Goal: Task Accomplishment & Management: Use online tool/utility

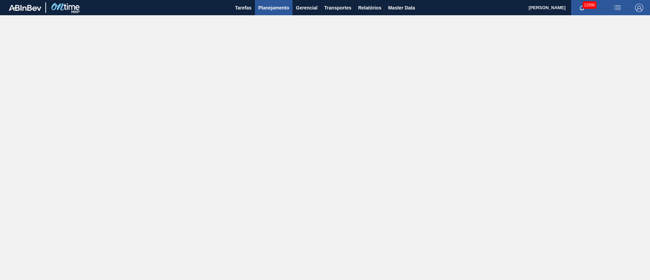
click at [278, 7] on span "Planejamento" at bounding box center [273, 8] width 31 height 8
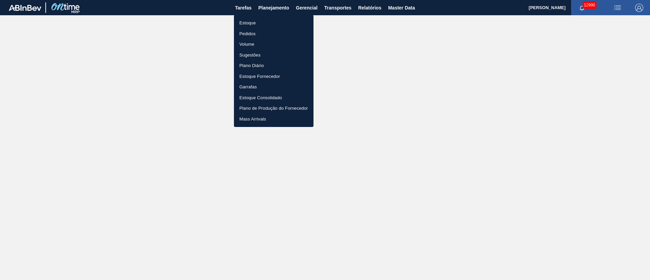
click at [244, 36] on li "Pedidos" at bounding box center [273, 33] width 79 height 11
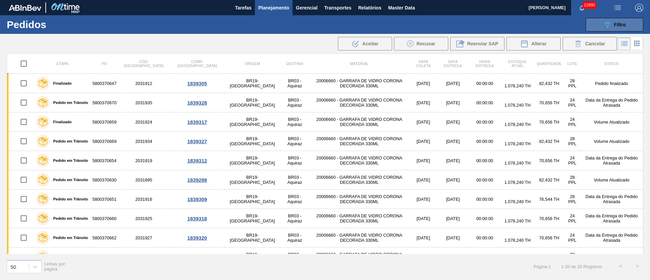
click at [611, 23] on div "089F7B8B-B2A5-4AFE-B5C0-19BA573D28AC Filtro" at bounding box center [614, 25] width 23 height 8
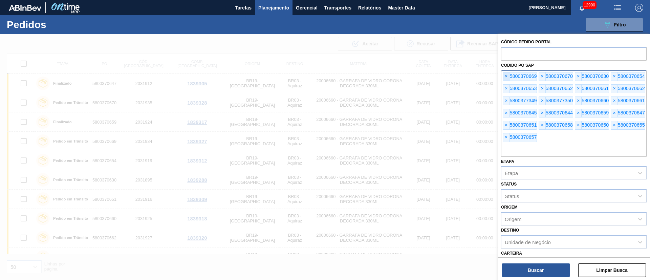
click at [508, 77] on span "×" at bounding box center [506, 76] width 6 height 8
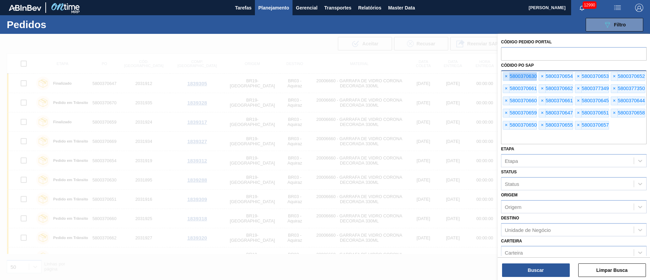
click at [508, 77] on span "×" at bounding box center [506, 76] width 6 height 8
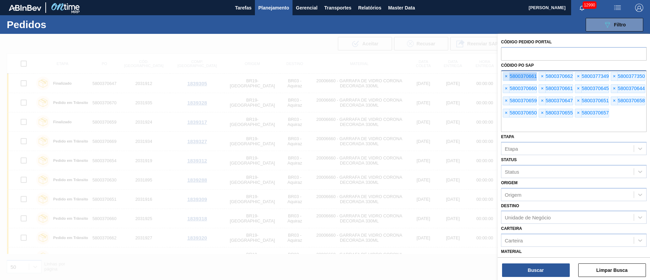
click at [508, 77] on span "×" at bounding box center [506, 76] width 6 height 8
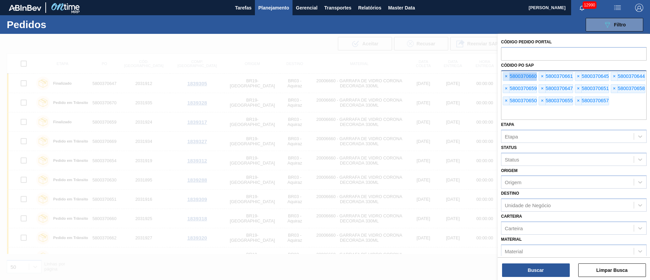
click at [508, 77] on span "×" at bounding box center [506, 76] width 6 height 8
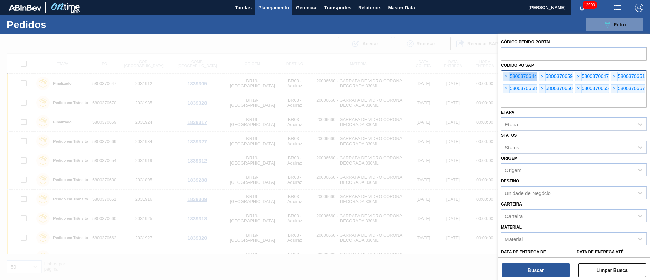
click at [508, 77] on span "×" at bounding box center [506, 76] width 6 height 8
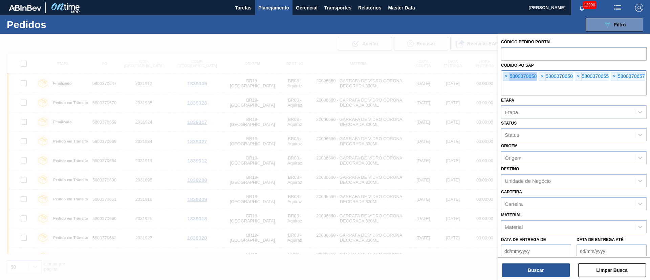
click at [508, 77] on span "×" at bounding box center [506, 76] width 6 height 8
click at [508, 83] on input "text" at bounding box center [573, 89] width 145 height 13
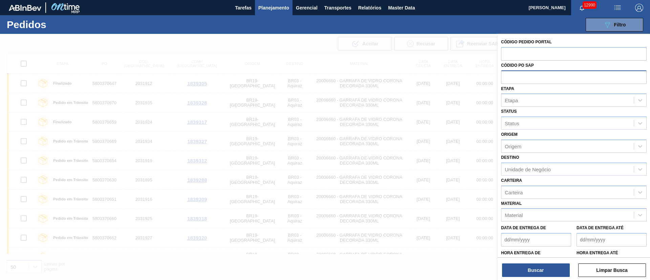
click at [508, 77] on input "text" at bounding box center [573, 76] width 145 height 13
click at [518, 99] on div "Etapa" at bounding box center [567, 100] width 132 height 10
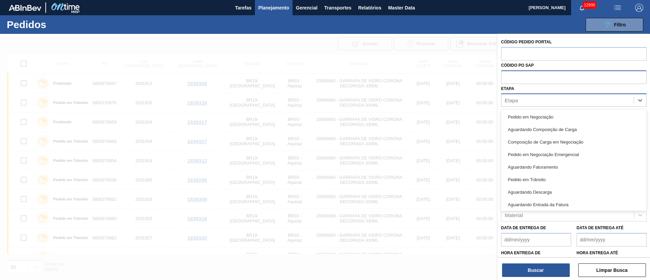
type input "FAT"
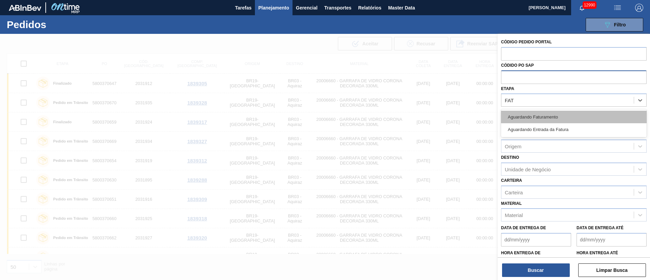
click at [535, 119] on div "Aguardando Faturamento" at bounding box center [573, 117] width 145 height 13
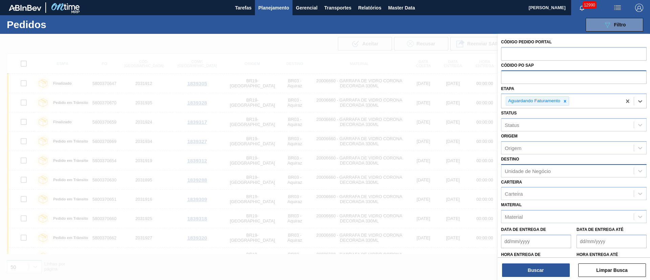
click at [506, 172] on div "Unidade de Negócio" at bounding box center [527, 171] width 46 height 6
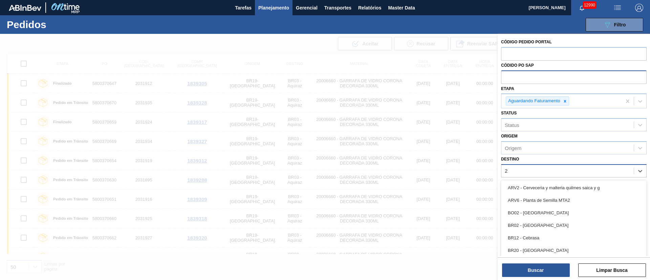
type input "21"
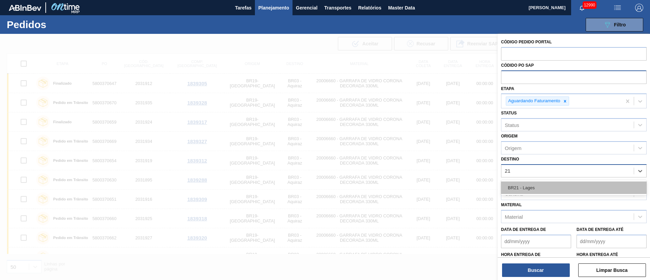
click at [517, 188] on div "BR21 - Lages" at bounding box center [573, 187] width 145 height 13
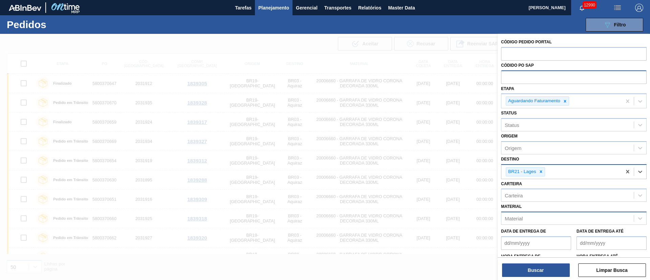
click at [524, 218] on div "Material" at bounding box center [567, 218] width 132 height 10
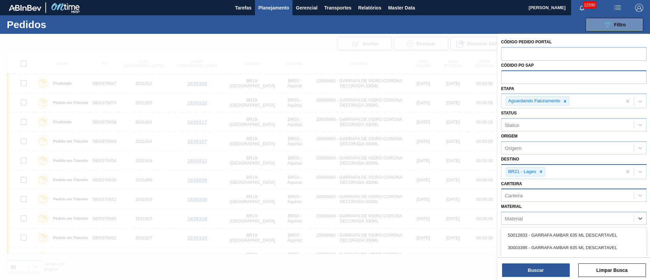
click at [533, 200] on div "Carteira" at bounding box center [573, 194] width 145 height 13
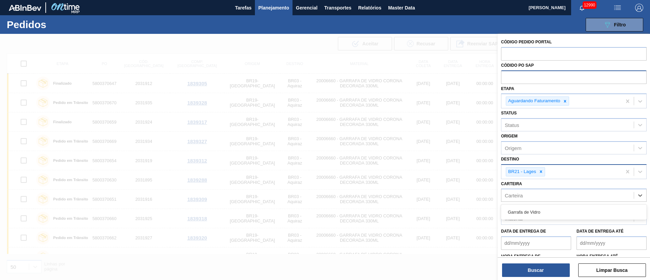
click at [531, 224] on div "Material" at bounding box center [573, 217] width 145 height 13
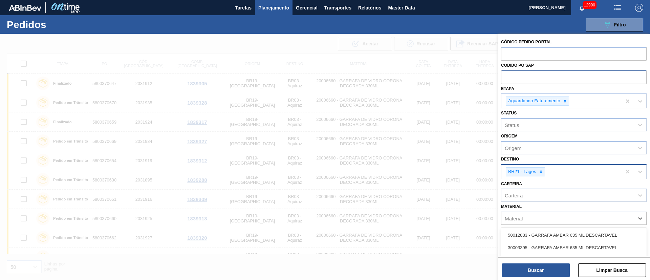
click at [532, 211] on div "Material option 50012833 - GARRAFA AMBAR 635 ML DESCARTAVEL focused, 1 of 101. …" at bounding box center [573, 213] width 145 height 23
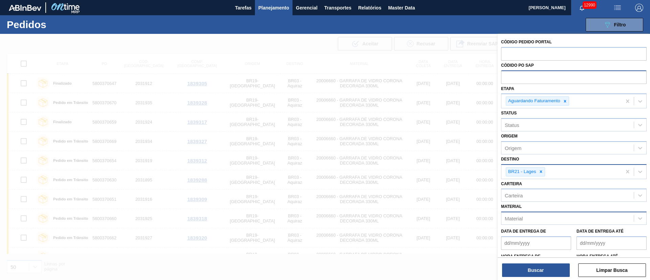
click at [525, 218] on div "Material" at bounding box center [567, 218] width 132 height 10
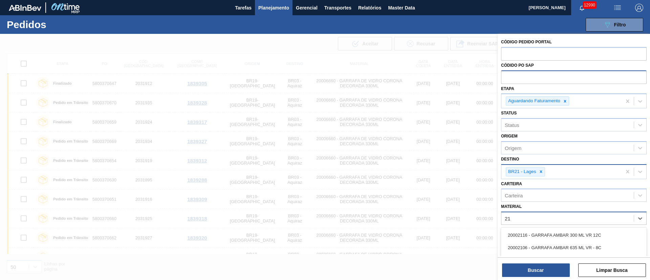
type input "2"
click at [543, 170] on icon at bounding box center [540, 171] width 5 height 5
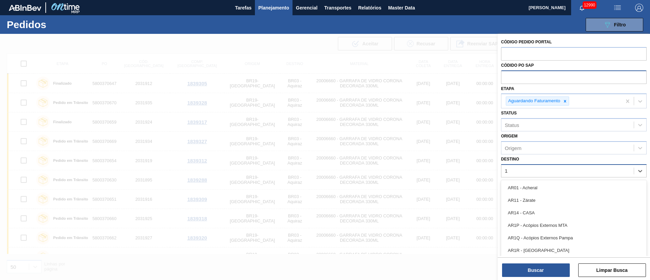
type input "19"
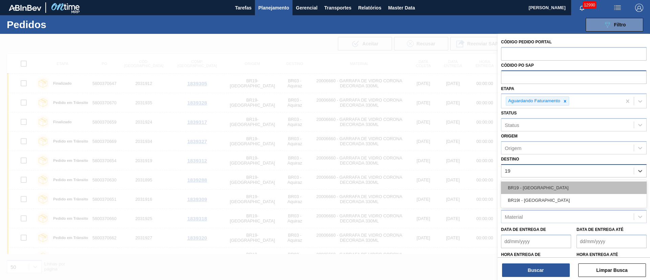
click at [514, 187] on div "BR19 - [GEOGRAPHIC_DATA]" at bounding box center [573, 187] width 145 height 13
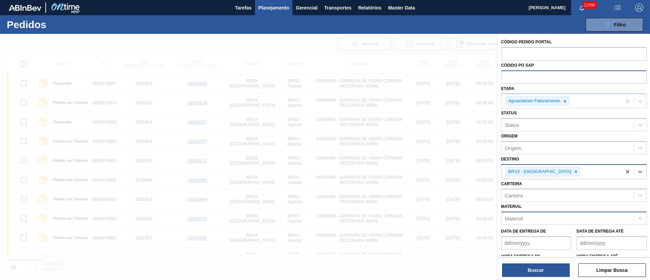
click at [511, 219] on div "Material" at bounding box center [513, 218] width 18 height 6
type input "C"
type input "coronita"
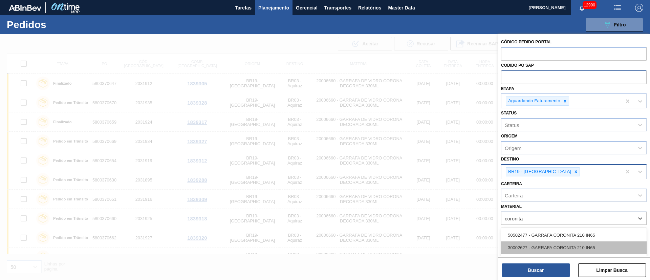
click at [535, 245] on div "30002627 - GARRAFA CORONITA 210 IN65" at bounding box center [573, 247] width 145 height 13
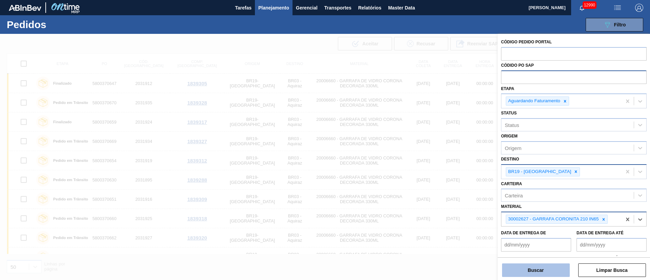
click at [535, 273] on button "Buscar" at bounding box center [536, 270] width 68 height 14
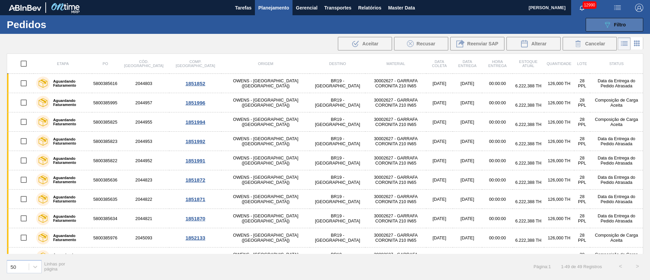
click at [615, 26] on span "Filtro" at bounding box center [620, 24] width 12 height 5
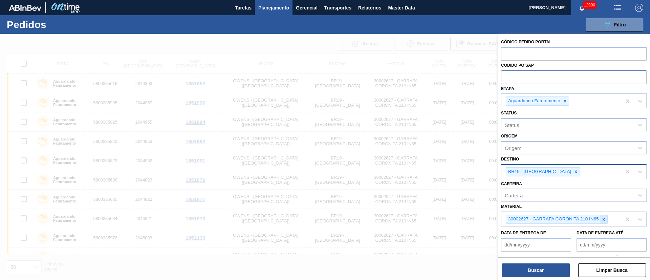
click at [603, 222] on div at bounding box center [602, 219] width 7 height 8
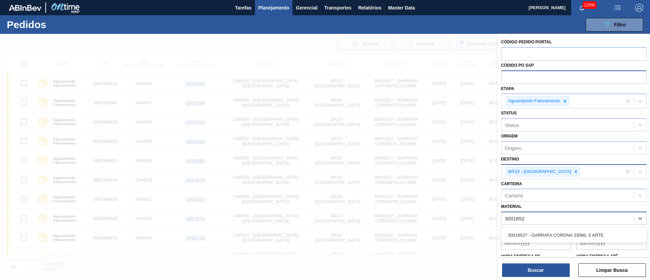
type input "30018527"
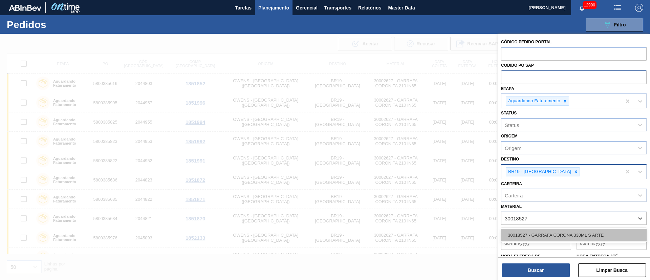
click at [593, 234] on div "30018527 - GARRAFA CORONA 330ML S ARTE" at bounding box center [573, 235] width 145 height 13
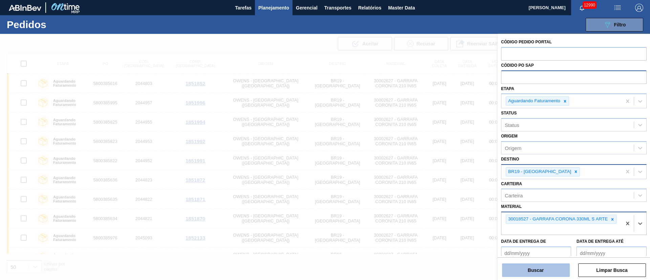
click at [529, 273] on button "Buscar" at bounding box center [536, 270] width 68 height 14
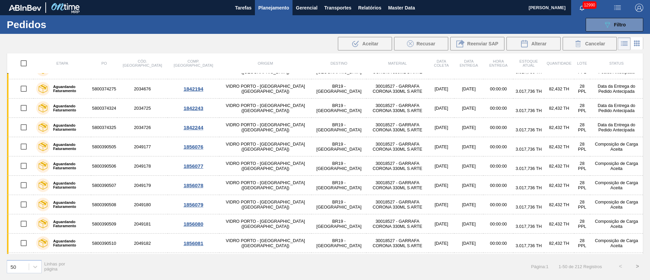
scroll to position [784, 0]
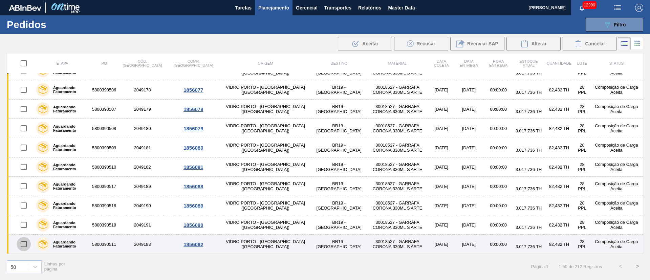
click at [27, 243] on input "checkbox" at bounding box center [24, 244] width 14 height 14
checkbox input "true"
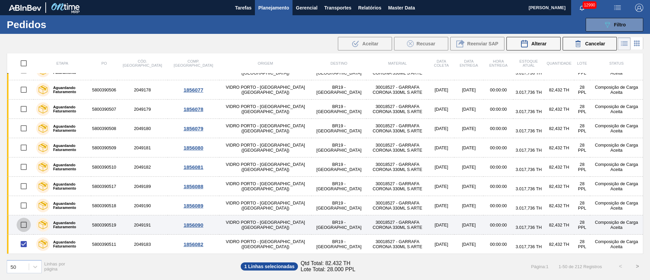
click at [23, 222] on input "checkbox" at bounding box center [24, 225] width 14 height 14
checkbox input "true"
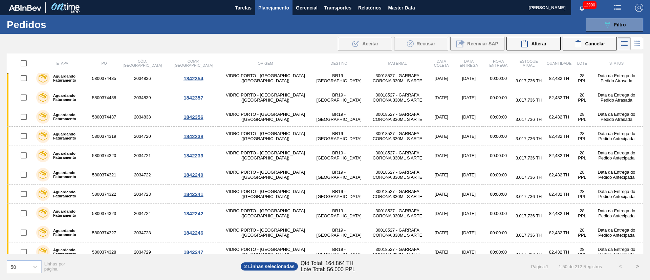
scroll to position [0, 0]
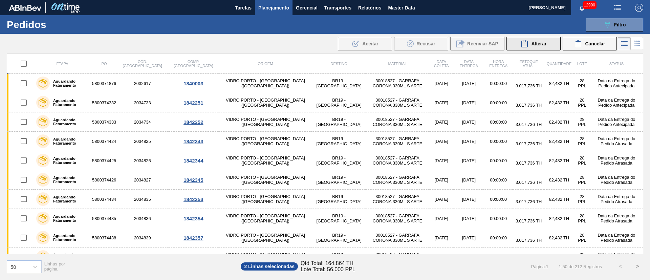
click at [541, 46] on div "Alterar" at bounding box center [533, 44] width 26 height 8
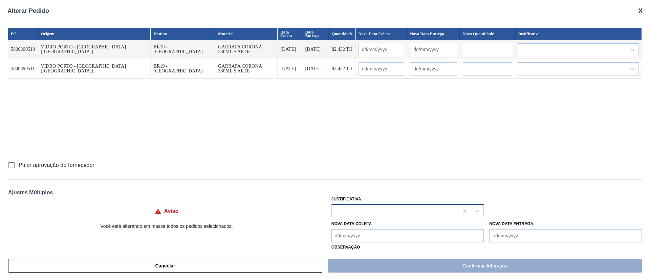
click at [385, 212] on div at bounding box center [395, 211] width 127 height 10
type input "ou"
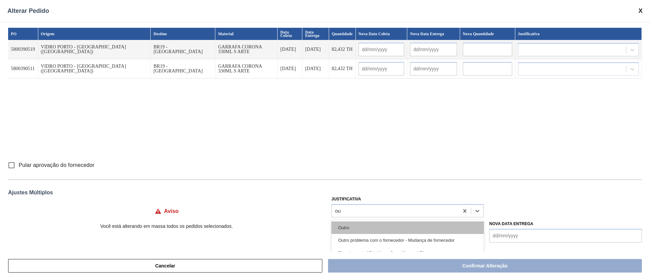
click at [362, 227] on div "Outro" at bounding box center [407, 227] width 153 height 13
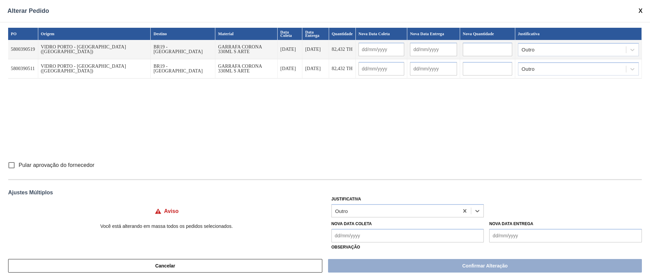
click at [9, 168] on input "Pular aprovação do fornecedor" at bounding box center [11, 165] width 14 height 14
checkbox input "true"
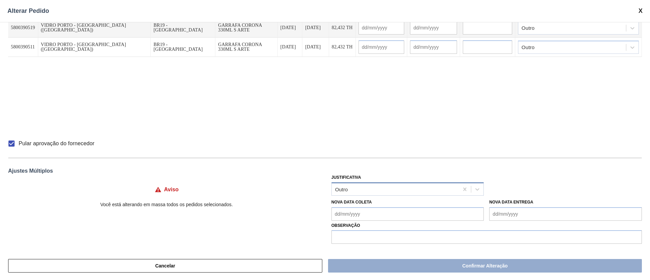
scroll to position [22, 0]
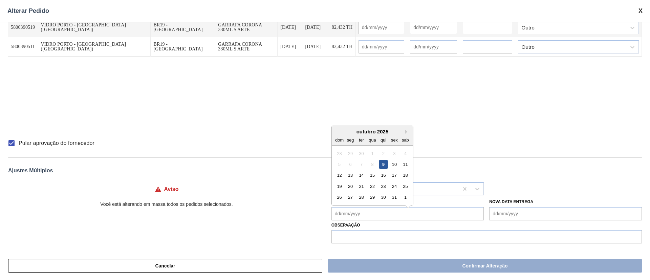
click at [363, 214] on Coleta "Nova Data Coleta" at bounding box center [407, 214] width 153 height 14
drag, startPoint x: 361, startPoint y: 173, endPoint x: 361, endPoint y: 178, distance: 5.1
click at [361, 173] on div "14" at bounding box center [361, 171] width 9 height 9
type Coleta "[DATE]"
type input "[DATE]"
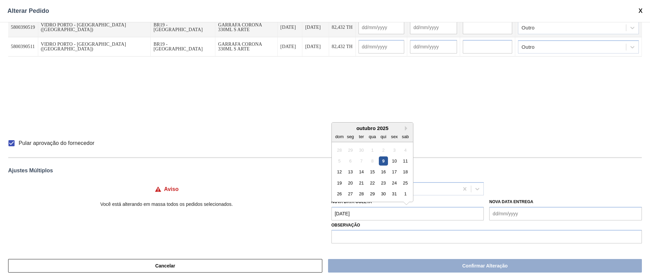
type input "[DATE]"
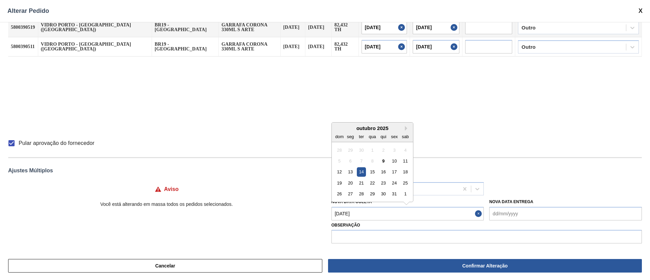
click at [368, 215] on Coleta "[DATE]" at bounding box center [407, 214] width 153 height 14
click at [394, 162] on div "10" at bounding box center [393, 160] width 9 height 9
type Coleta "[DATE]"
type input "[DATE]"
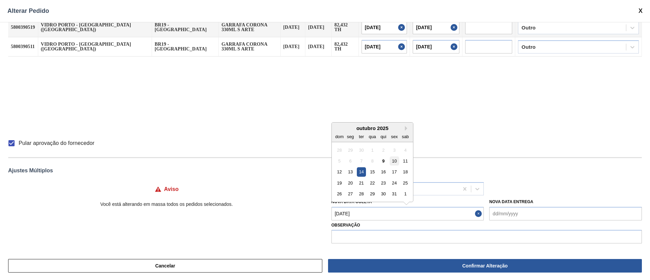
type input "[DATE]"
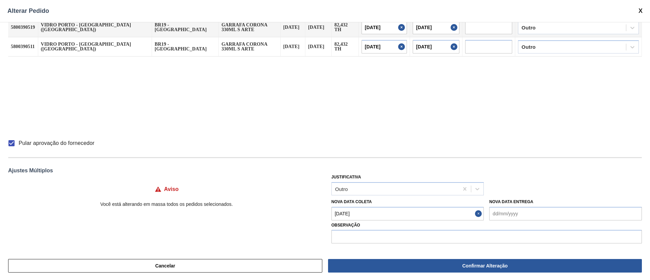
drag, startPoint x: 402, startPoint y: 265, endPoint x: 393, endPoint y: 234, distance: 31.5
click at [402, 264] on button "Confirmar Alteração" at bounding box center [485, 266] width 314 height 14
checkbox input "false"
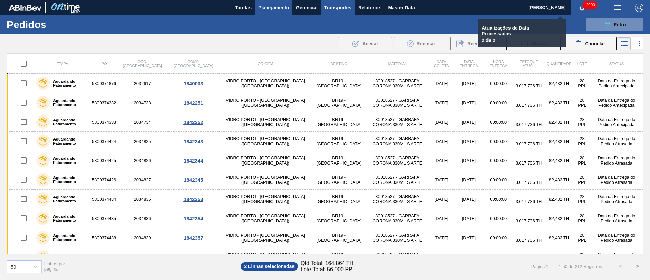
checkbox input "false"
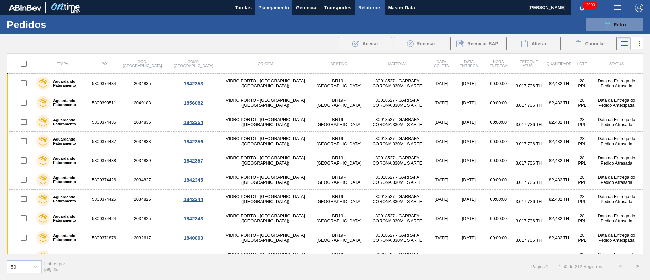
click at [372, 6] on span "Relatórios" at bounding box center [369, 8] width 23 height 8
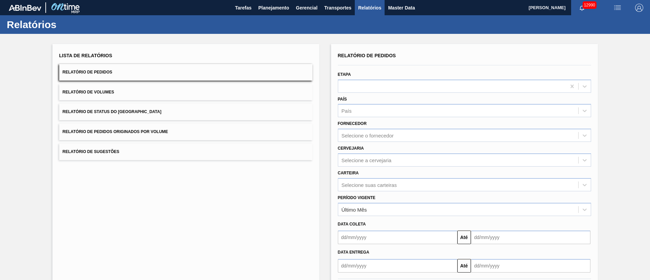
click at [135, 129] on button "Relatório de Pedidos Originados por Volume" at bounding box center [185, 131] width 253 height 17
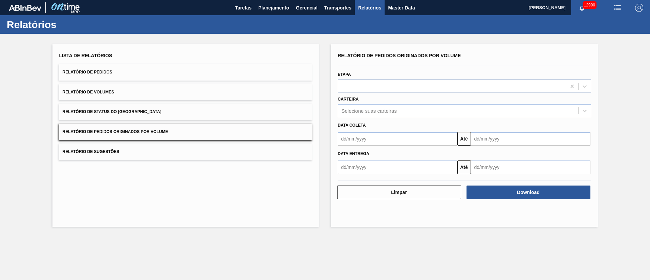
click at [402, 82] on div at bounding box center [452, 86] width 228 height 10
click at [406, 69] on div "Etapa Use Up and Down to choose options, press Enter to select the currently fo…" at bounding box center [464, 80] width 258 height 25
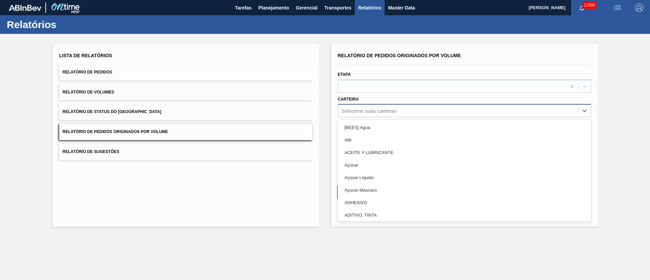
click at [381, 112] on div "Selecione suas carteiras" at bounding box center [368, 111] width 55 height 6
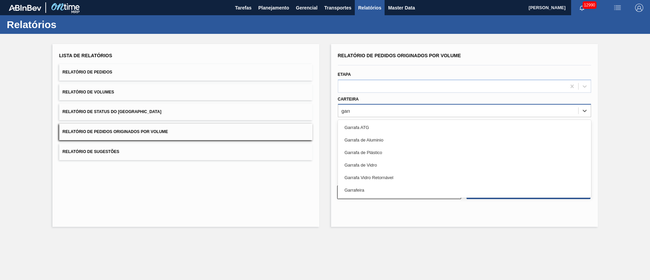
type input "garra"
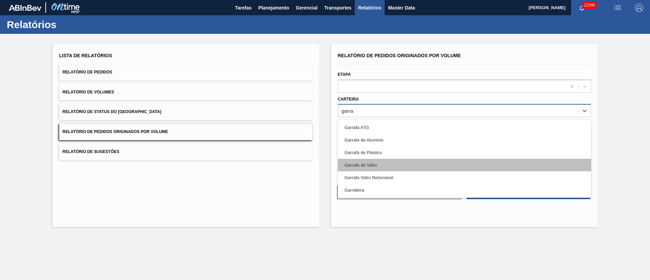
click at [360, 167] on div "Garrafa de Vidro" at bounding box center [464, 165] width 253 height 13
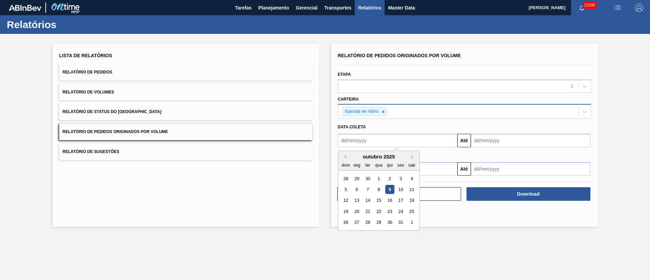
click at [365, 139] on input "text" at bounding box center [397, 141] width 119 height 14
click at [366, 191] on div "7" at bounding box center [367, 189] width 9 height 9
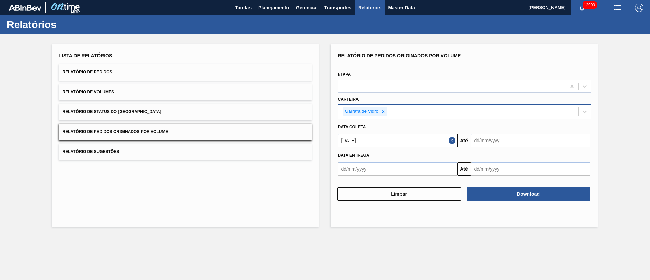
click at [377, 141] on input "[DATE]" at bounding box center [397, 141] width 119 height 14
click at [378, 178] on div "1" at bounding box center [378, 178] width 9 height 9
type input "[DATE]"
click at [488, 143] on input "text" at bounding box center [530, 141] width 119 height 14
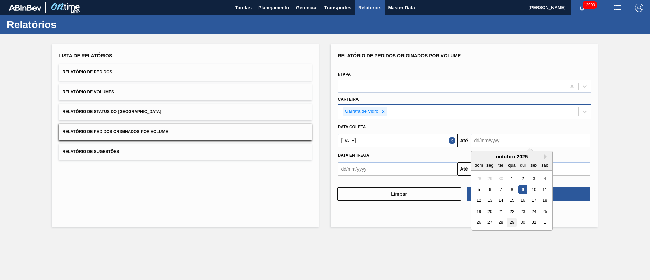
click at [510, 222] on div "29" at bounding box center [511, 222] width 9 height 9
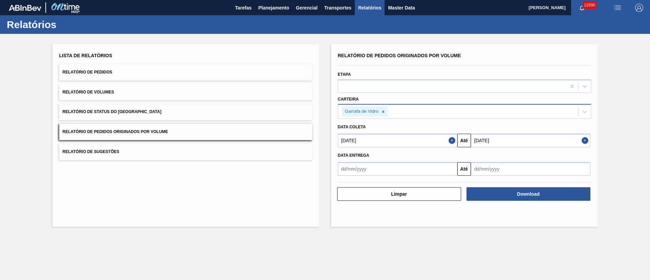
click at [508, 136] on input "[DATE]" at bounding box center [530, 141] width 119 height 14
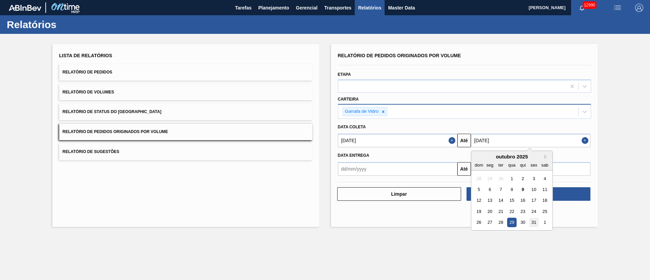
click at [531, 224] on div "31" at bounding box center [533, 222] width 9 height 9
type input "[DATE]"
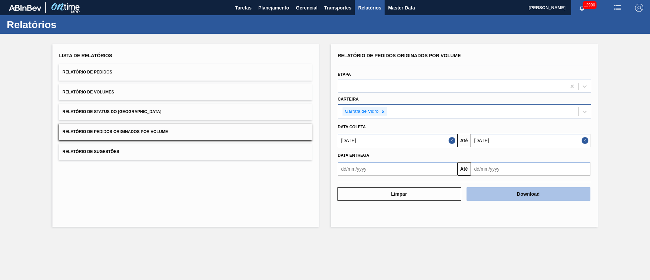
click at [524, 190] on button "Download" at bounding box center [528, 194] width 124 height 14
